Goal: Find contact information: Obtain details needed to contact an individual or organization

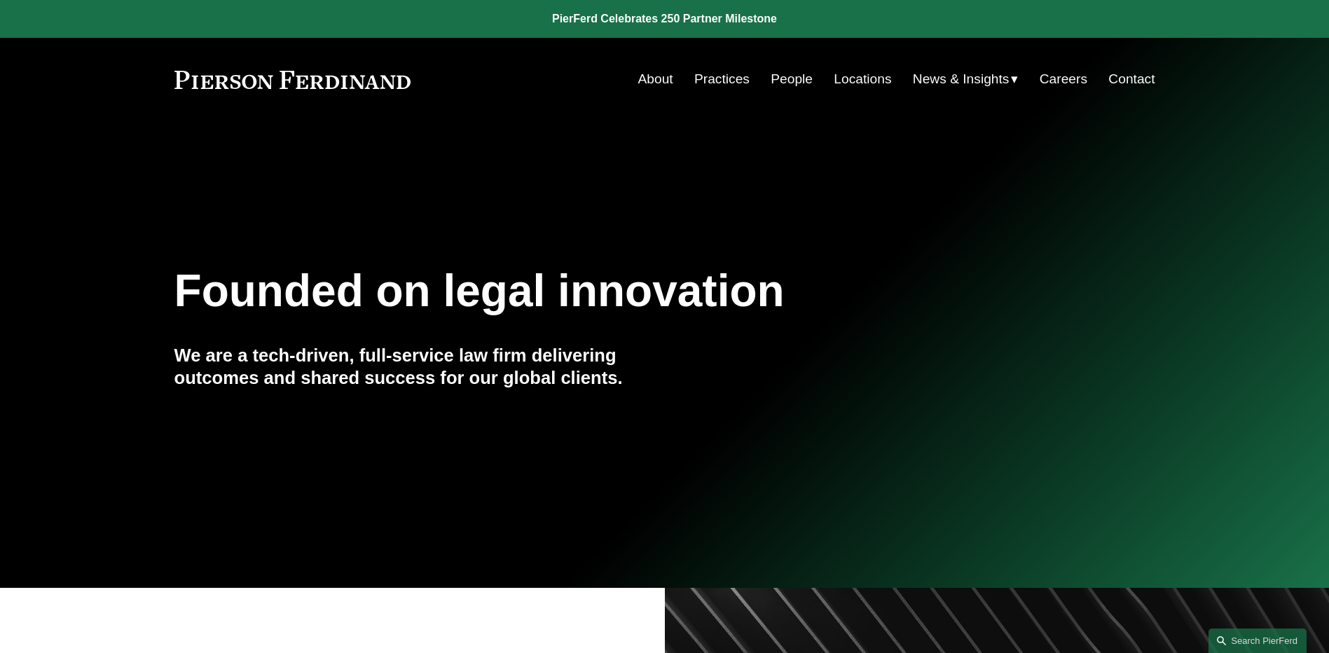
click at [793, 71] on link "People" at bounding box center [791, 79] width 42 height 27
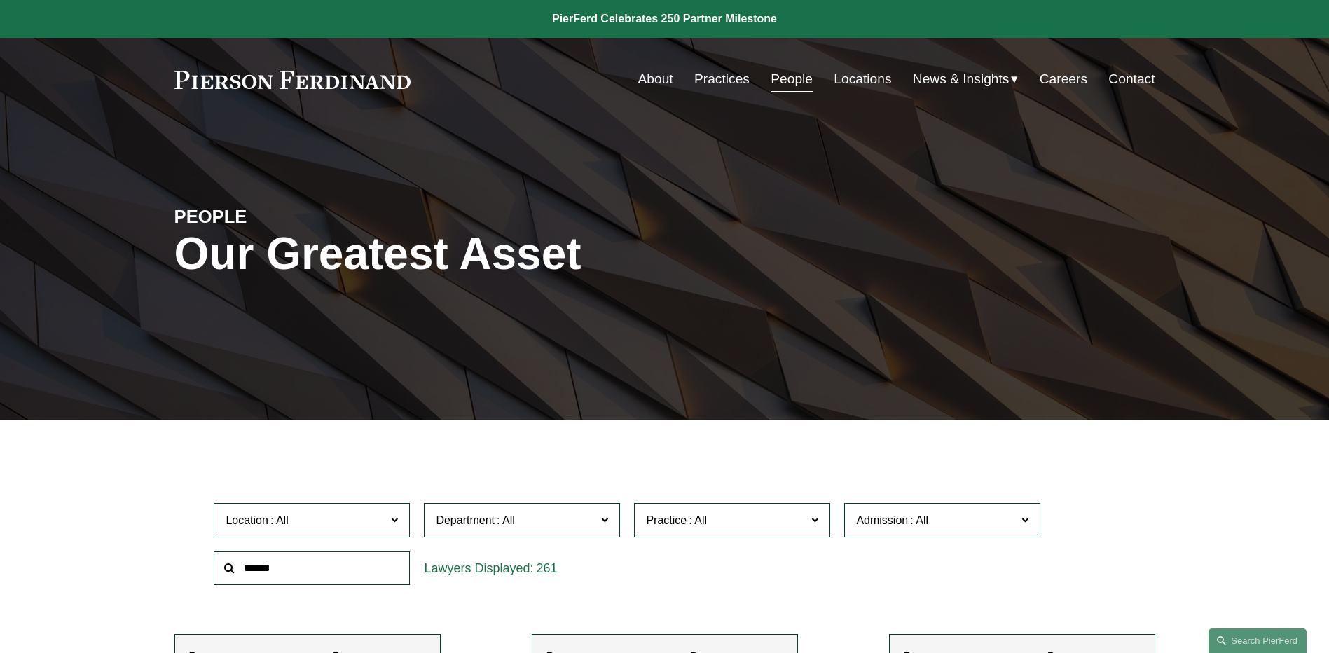
click at [0, 0] on span "News" at bounding box center [0, 0] width 0 height 0
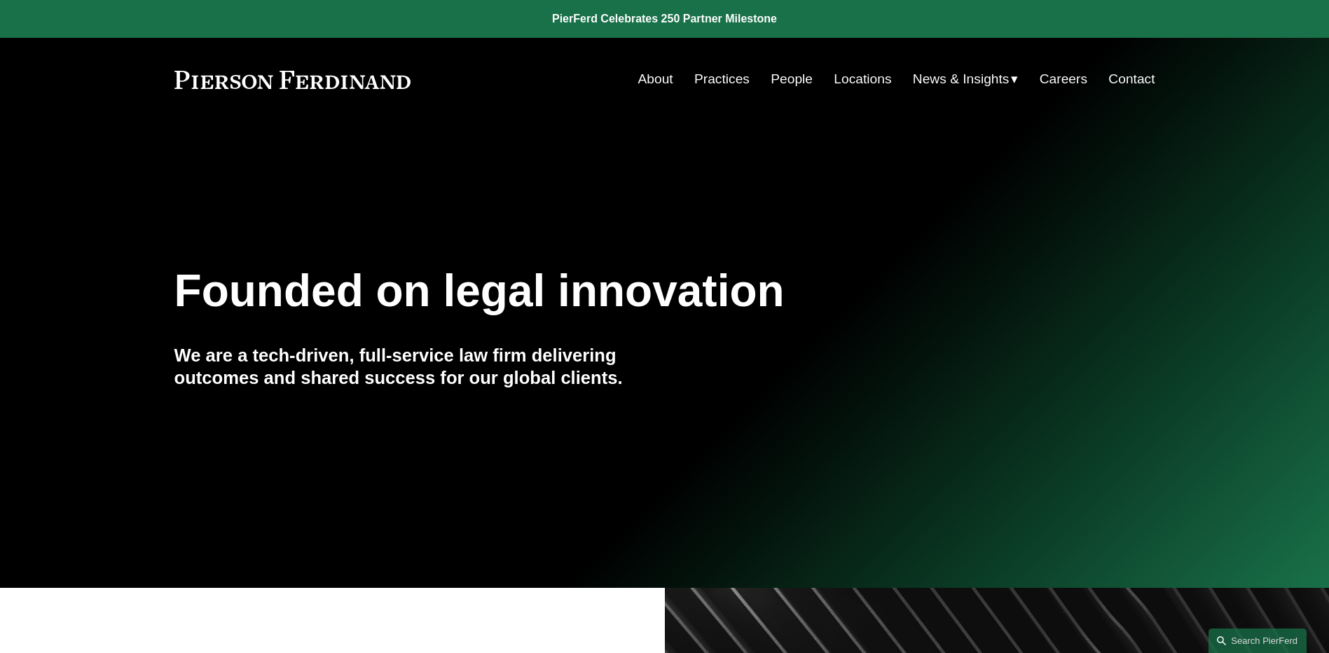
click at [1123, 88] on link "Contact" at bounding box center [1131, 79] width 46 height 27
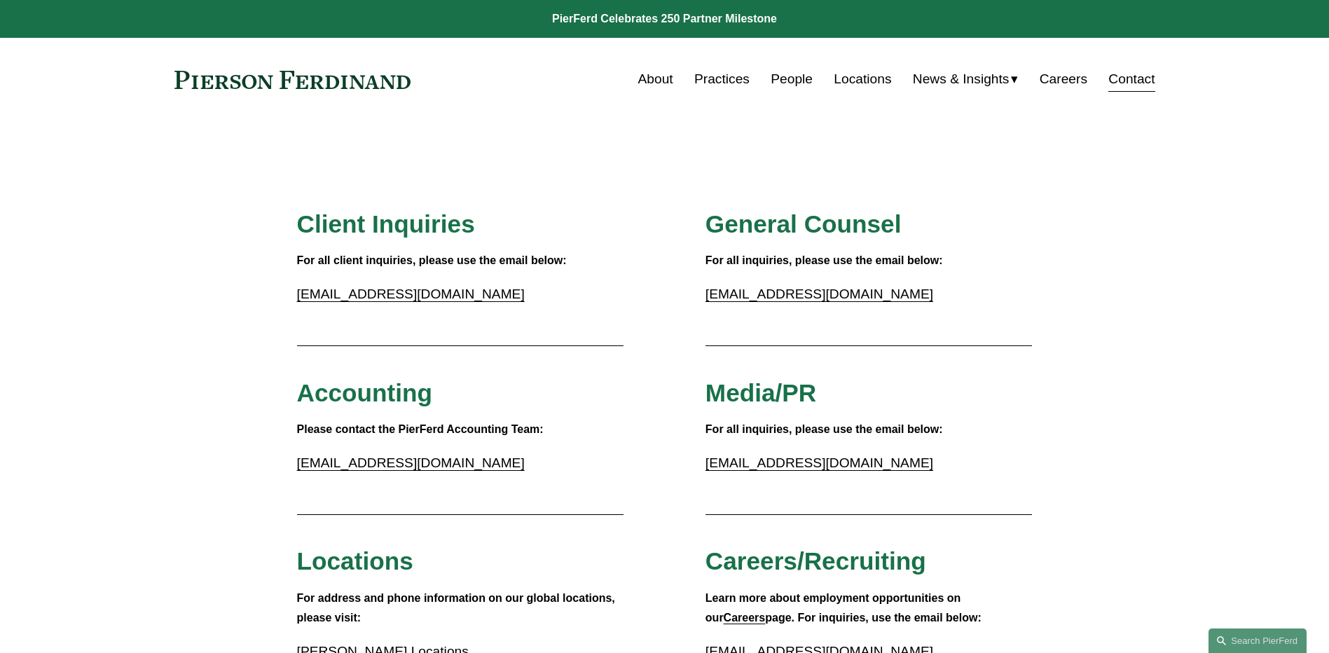
click at [0, 0] on span "News" at bounding box center [0, 0] width 0 height 0
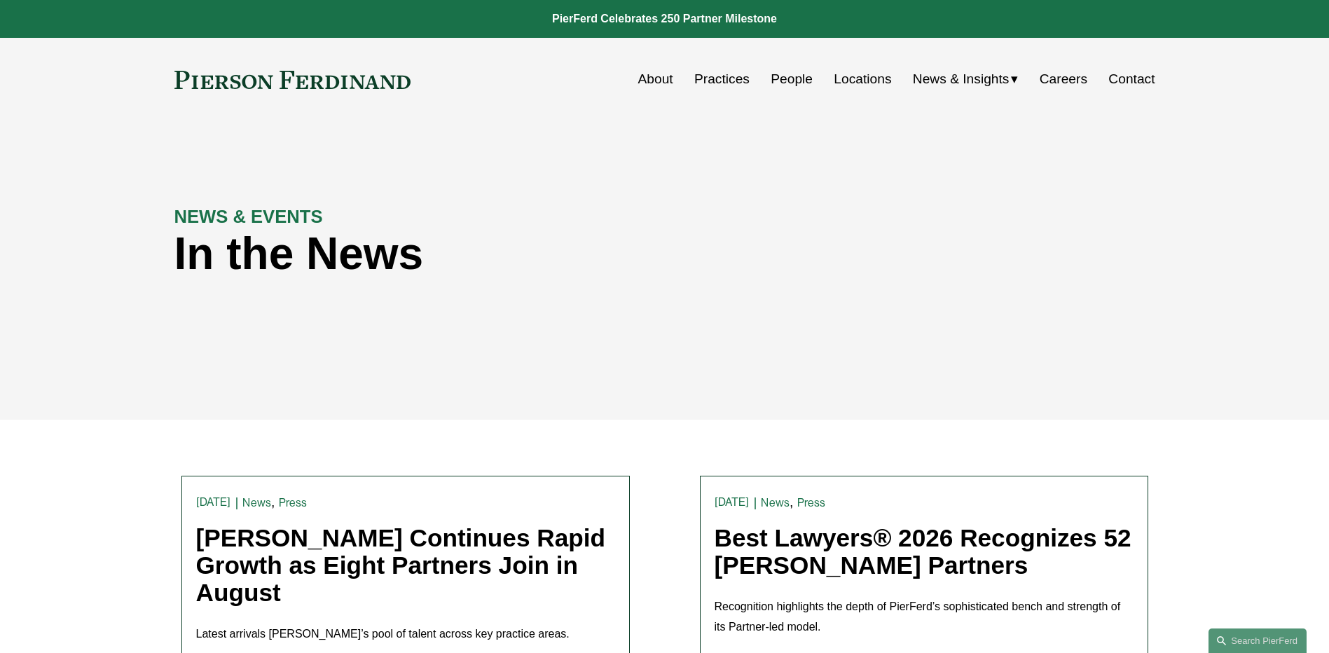
click at [1150, 77] on link "Contact" at bounding box center [1131, 79] width 46 height 27
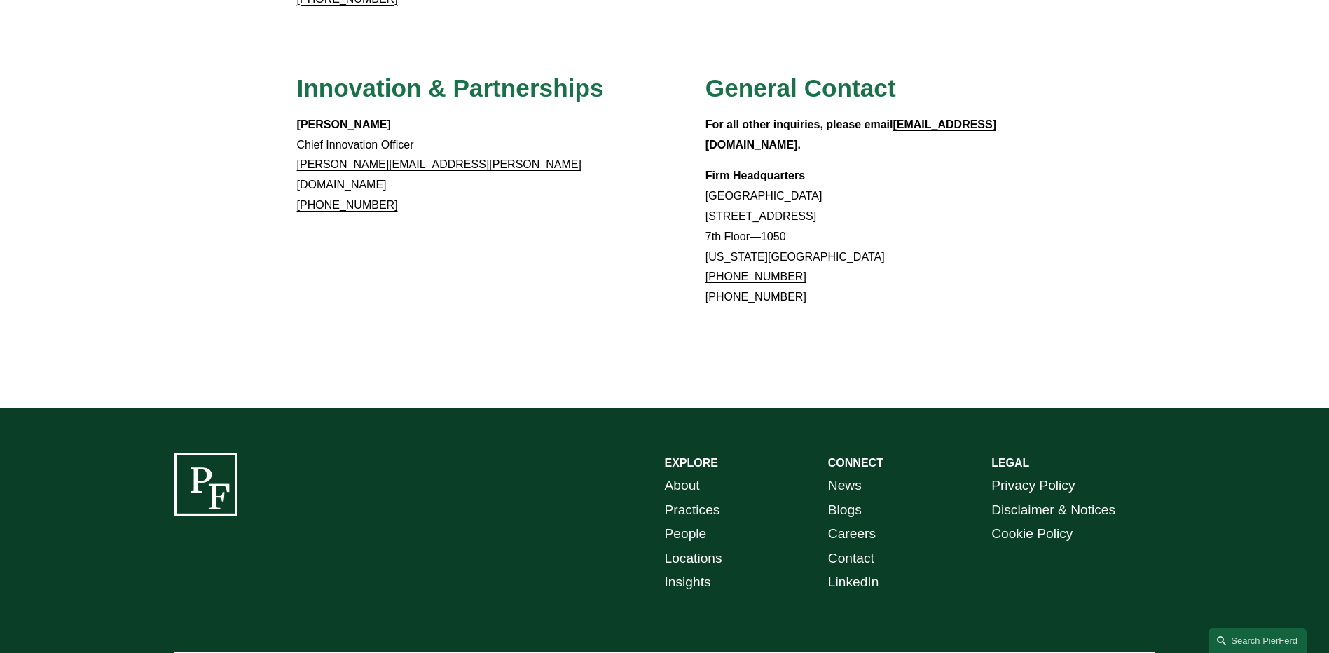
scroll to position [1293, 0]
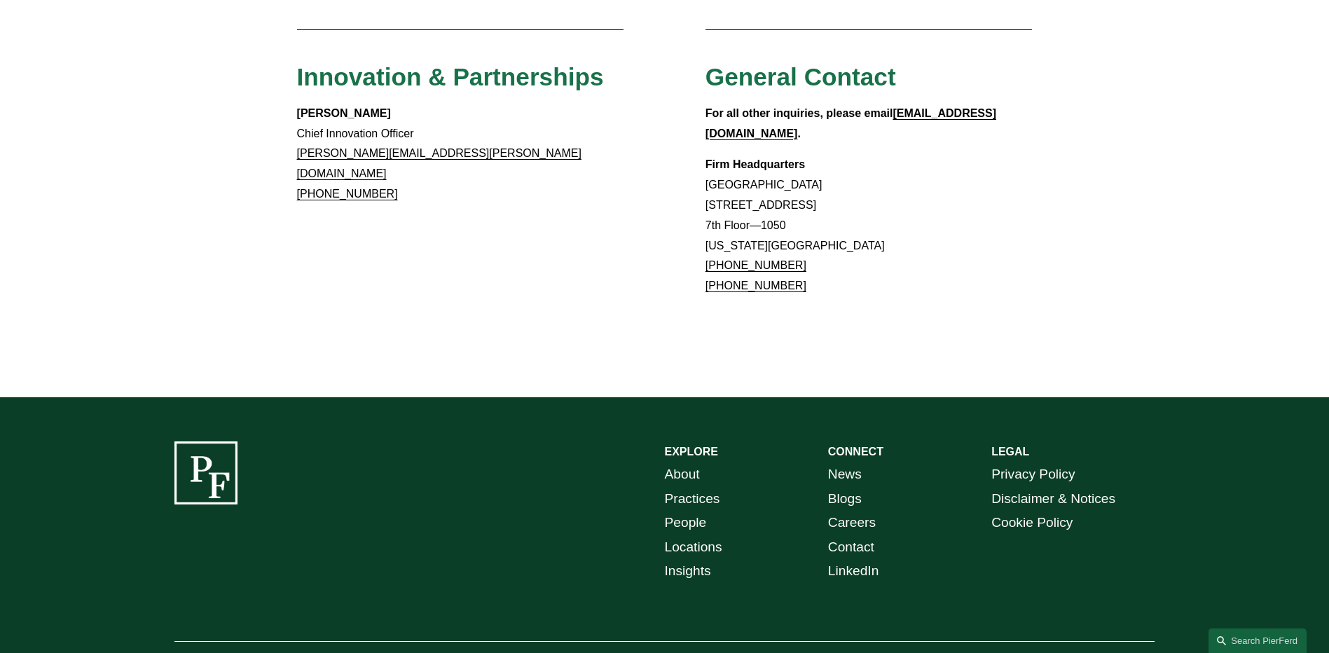
click at [713, 535] on link "Locations" at bounding box center [693, 547] width 57 height 25
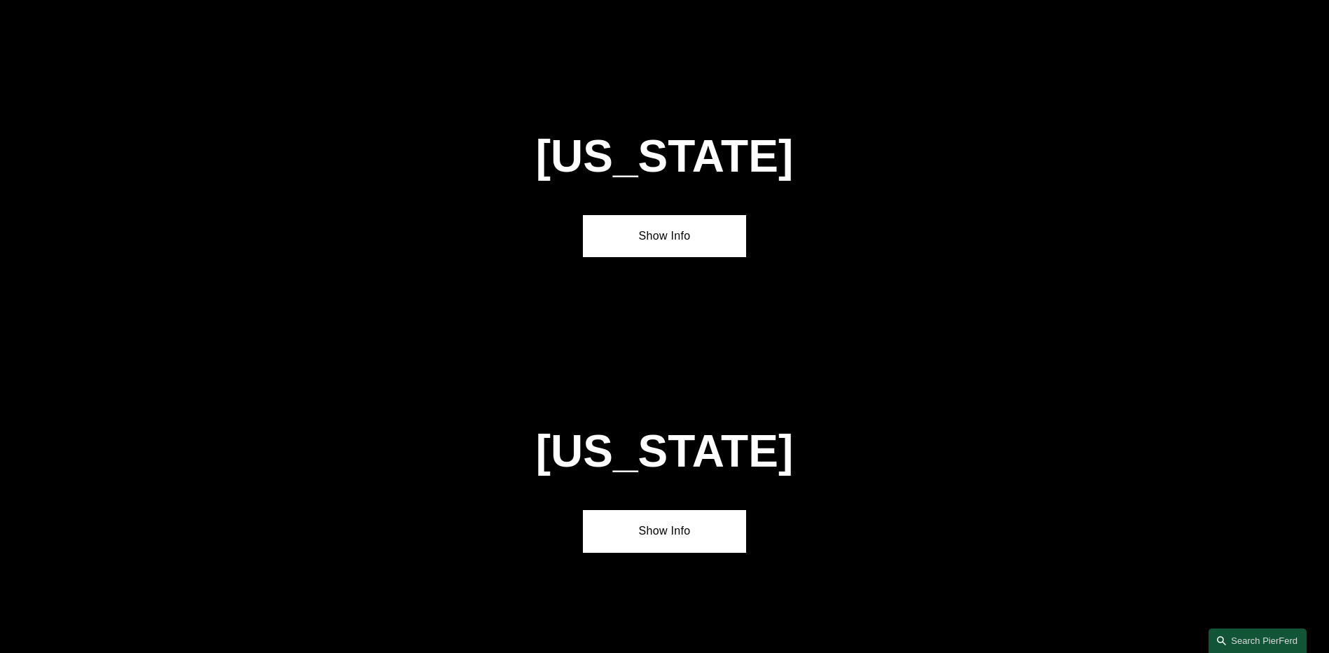
scroll to position [3082, 0]
